Goal: Task Accomplishment & Management: Complete application form

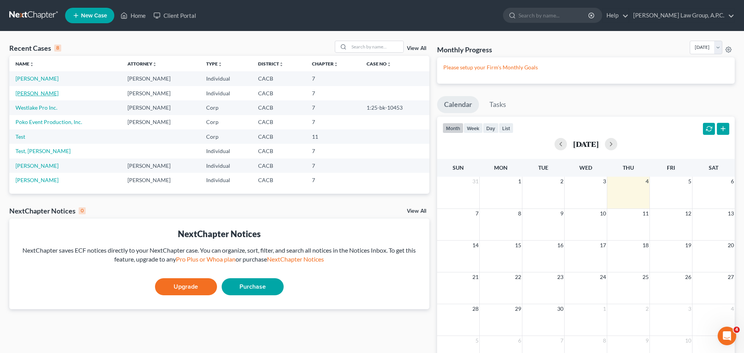
click at [32, 91] on link "[PERSON_NAME]" at bounding box center [37, 93] width 43 height 7
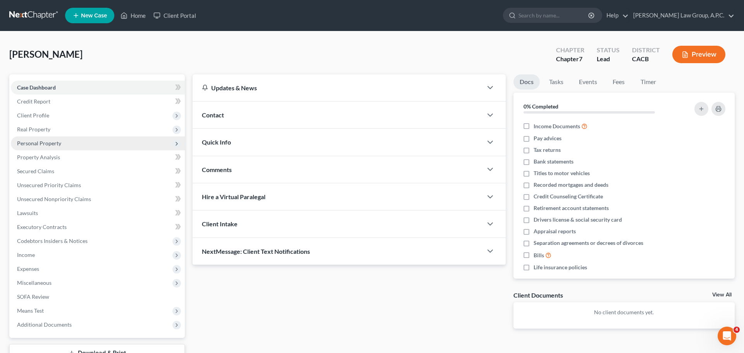
click at [41, 138] on span "Personal Property" at bounding box center [98, 143] width 174 height 14
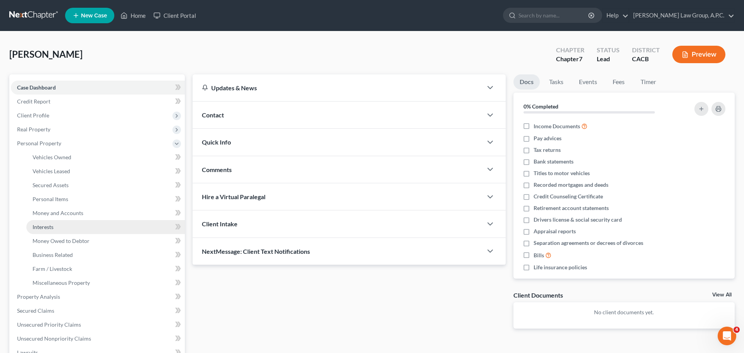
click at [45, 226] on span "Interests" at bounding box center [43, 227] width 21 height 7
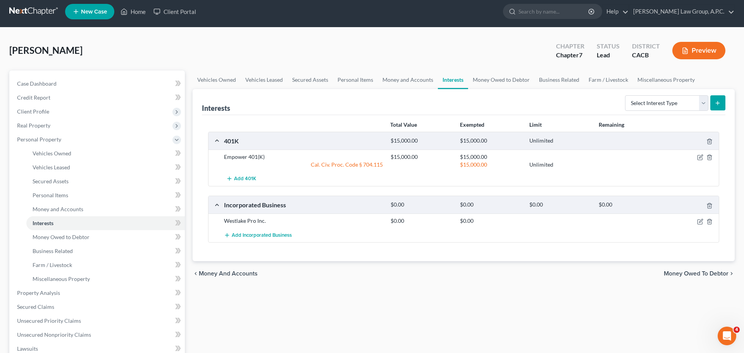
scroll to position [5, 0]
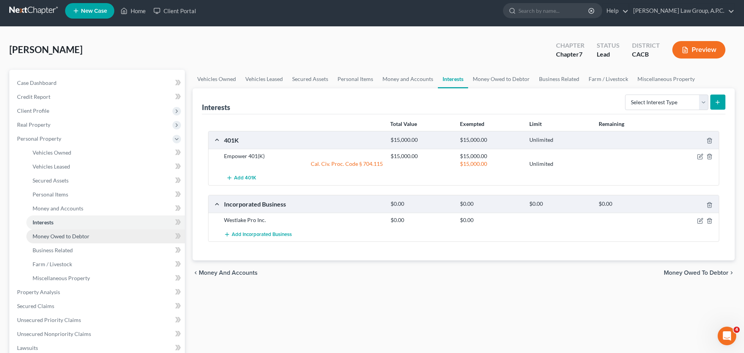
click at [47, 236] on span "Money Owed to Debtor" at bounding box center [61, 236] width 57 height 7
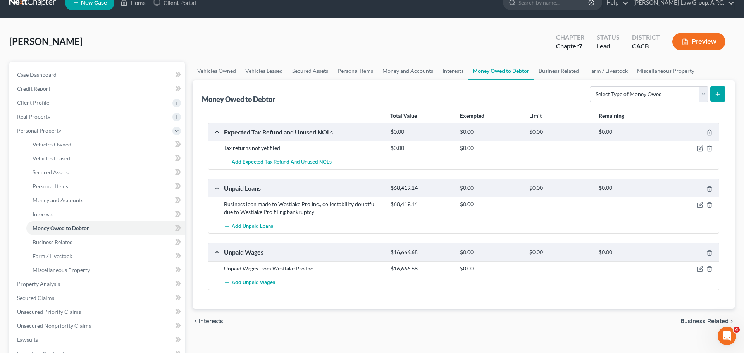
scroll to position [14, 0]
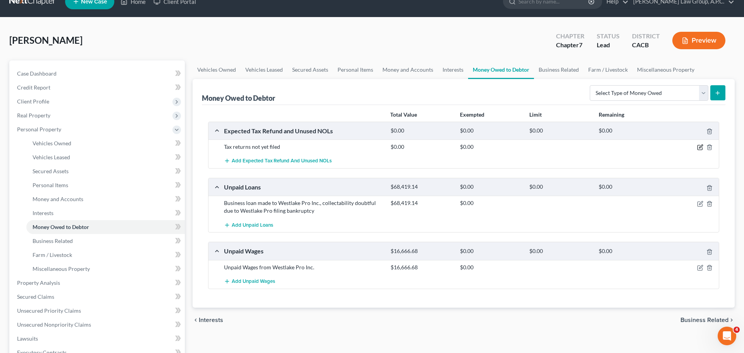
click at [701, 146] on icon "button" at bounding box center [700, 146] width 3 height 3
select select "0"
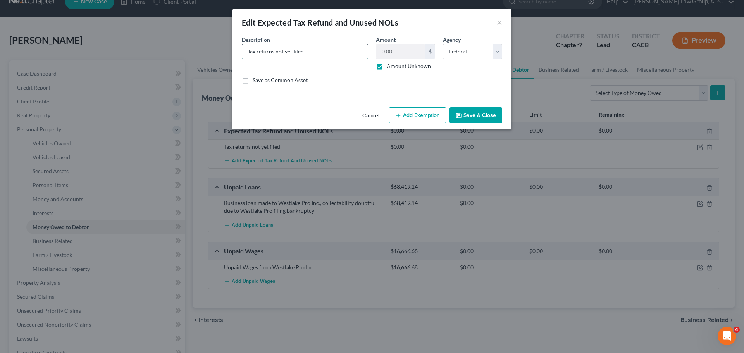
click at [336, 50] on input "Tax returns not yet filed" at bounding box center [305, 51] width 126 height 15
click at [321, 52] on input "2023" at bounding box center [305, 51] width 126 height 15
type input "2023 Tax Return"
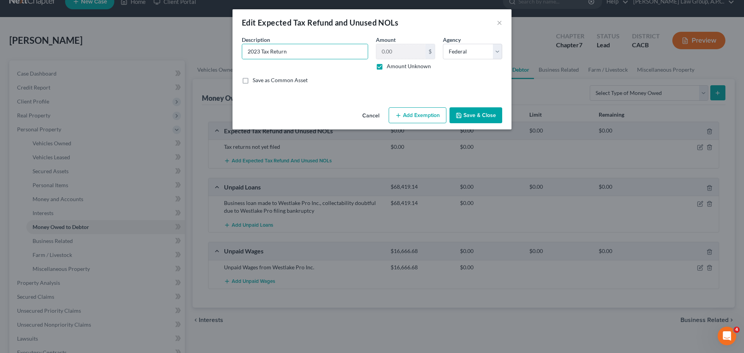
click at [387, 65] on label "Amount Unknown" at bounding box center [409, 66] width 44 height 8
click at [390, 65] on input "Amount Unknown" at bounding box center [392, 64] width 5 height 5
checkbox input "false"
click at [388, 52] on input "0.00" at bounding box center [400, 51] width 49 height 15
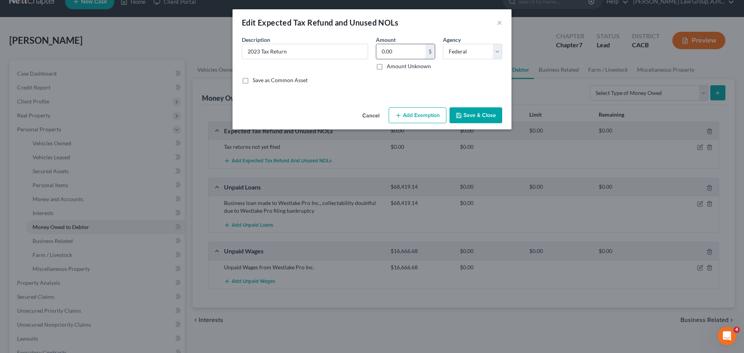
click at [388, 52] on input "0.00" at bounding box center [400, 51] width 49 height 15
type input "22,956"
click at [466, 111] on button "Save & Close" at bounding box center [476, 115] width 53 height 16
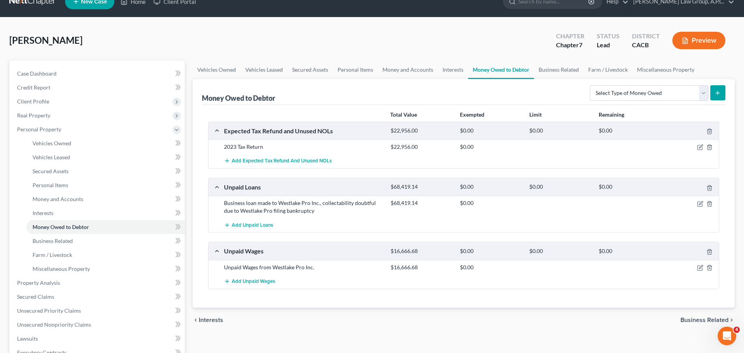
scroll to position [22, 0]
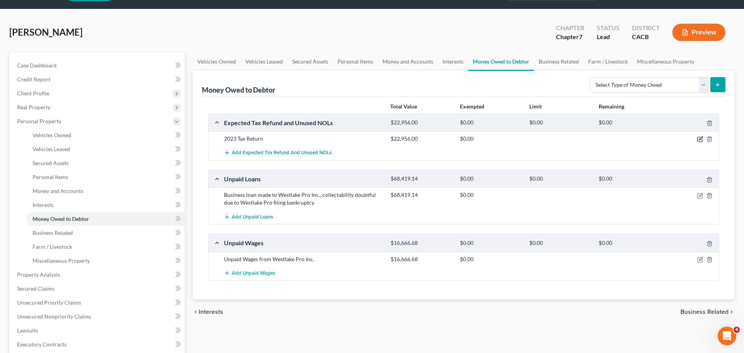
click at [700, 140] on icon "button" at bounding box center [700, 139] width 6 height 6
select select "0"
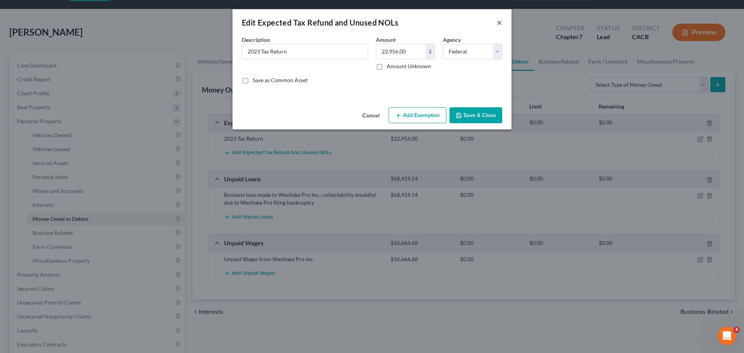
click at [500, 24] on button "×" at bounding box center [499, 22] width 5 height 9
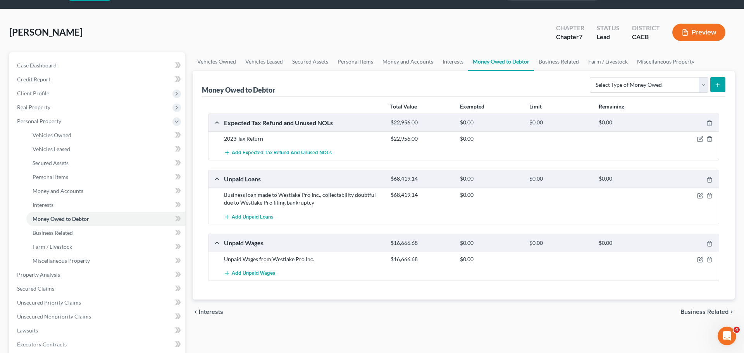
click at [711, 85] on button "submit" at bounding box center [717, 84] width 15 height 15
click at [297, 152] on span "Add Expected Tax Refund and Unused NOLs" at bounding box center [282, 153] width 100 height 6
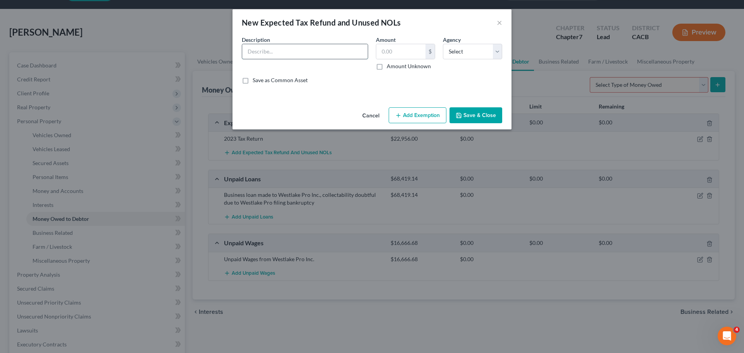
click at [353, 53] on input "text" at bounding box center [305, 51] width 126 height 15
type input "2023 Tax Refund"
type input "16,042"
select select "1"
click at [468, 117] on button "Save & Close" at bounding box center [476, 115] width 53 height 16
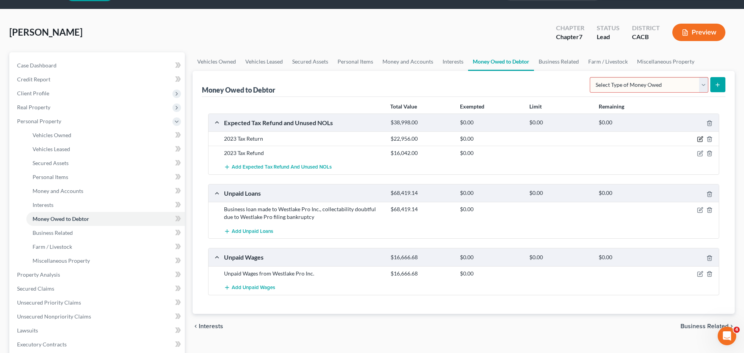
click at [698, 137] on icon "button" at bounding box center [700, 139] width 5 height 5
select select "0"
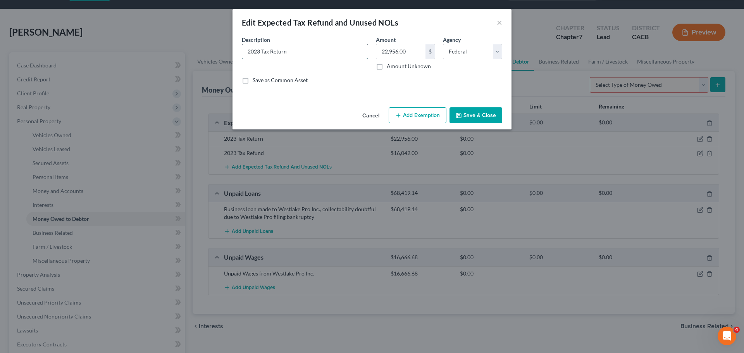
click at [286, 55] on input "2023 Tax Return" at bounding box center [305, 51] width 126 height 15
type input "2023 Tax Refund"
click at [462, 113] on icon "button" at bounding box center [459, 115] width 6 height 6
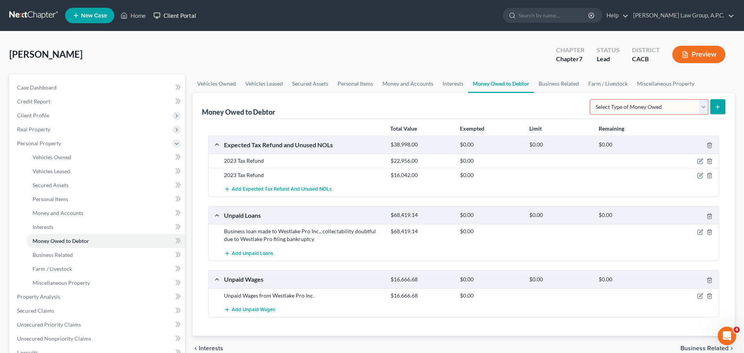
scroll to position [0, 0]
